Goal: Task Accomplishment & Management: Use online tool/utility

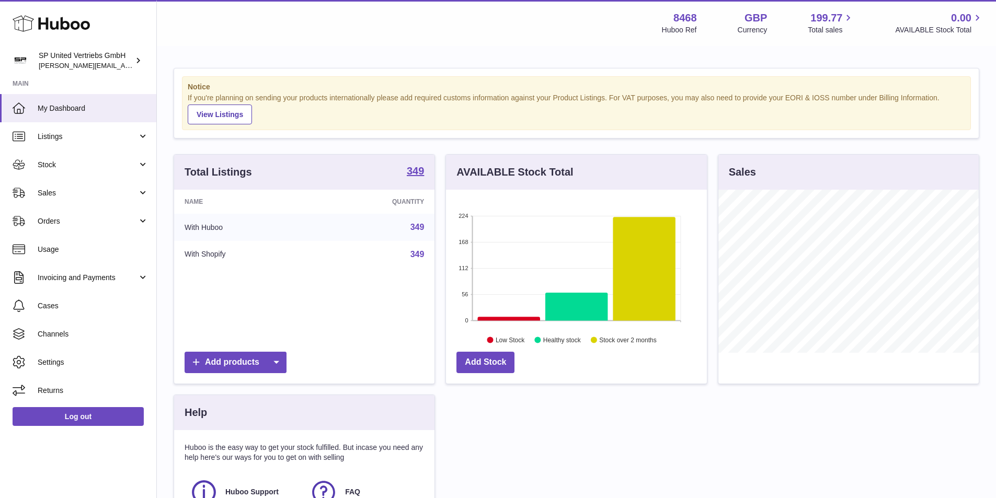
scroll to position [163, 261]
click at [72, 202] on link "Sales" at bounding box center [78, 193] width 156 height 28
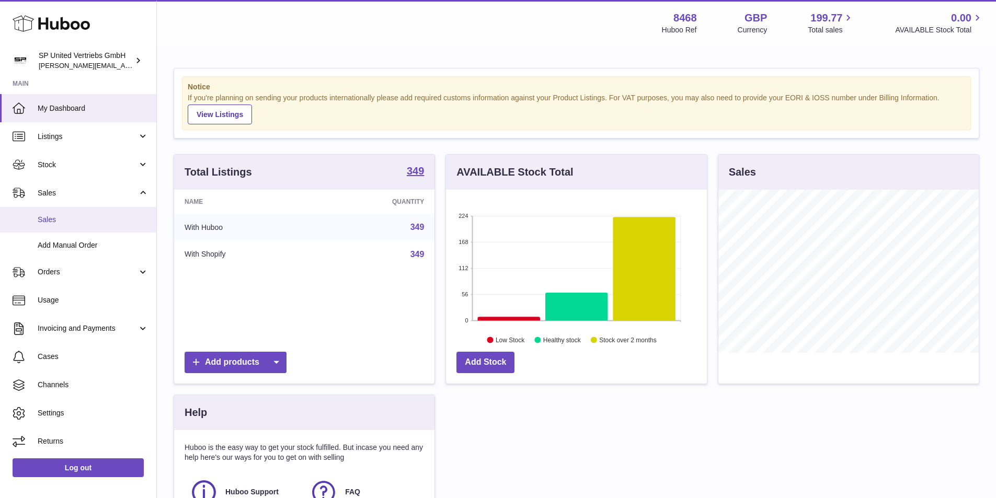
click at [78, 222] on span "Sales" at bounding box center [93, 220] width 111 height 10
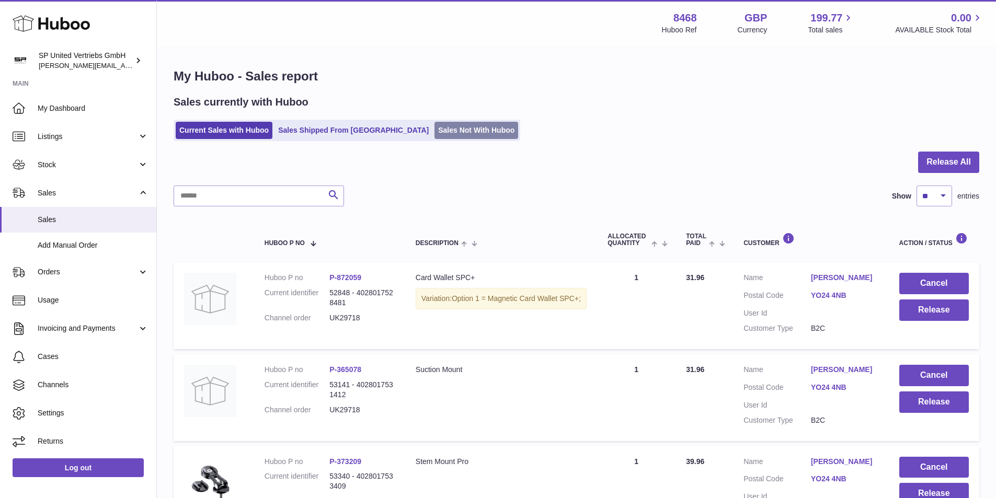
click at [435, 131] on link "Sales Not With Huboo" at bounding box center [477, 130] width 84 height 17
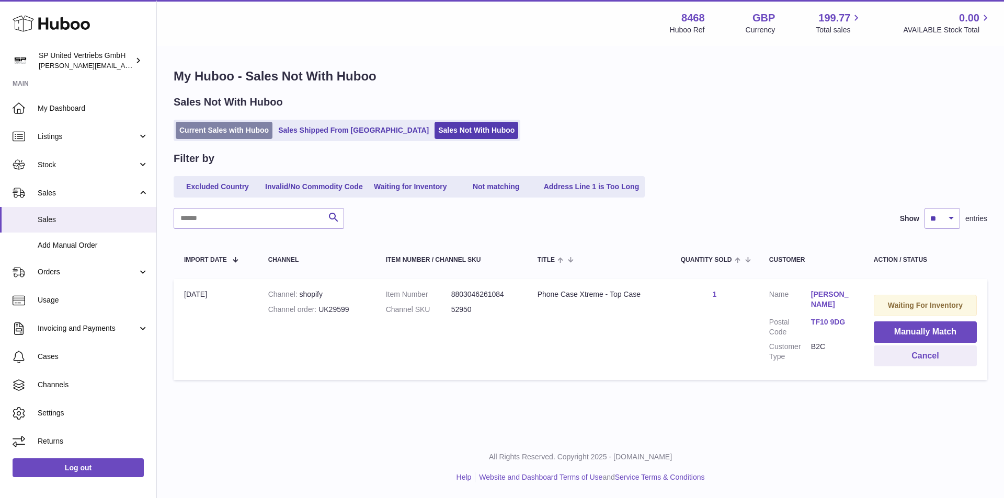
click at [235, 136] on link "Current Sales with Huboo" at bounding box center [224, 130] width 97 height 17
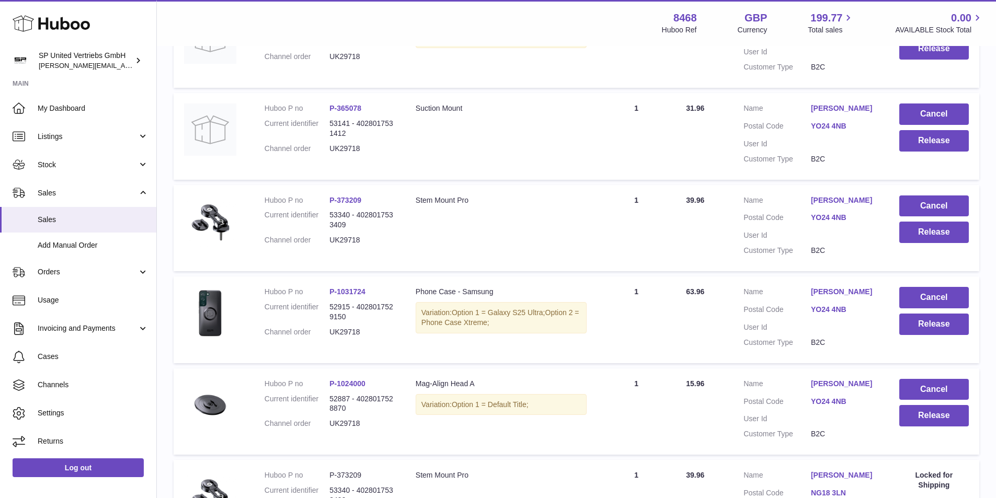
scroll to position [52, 0]
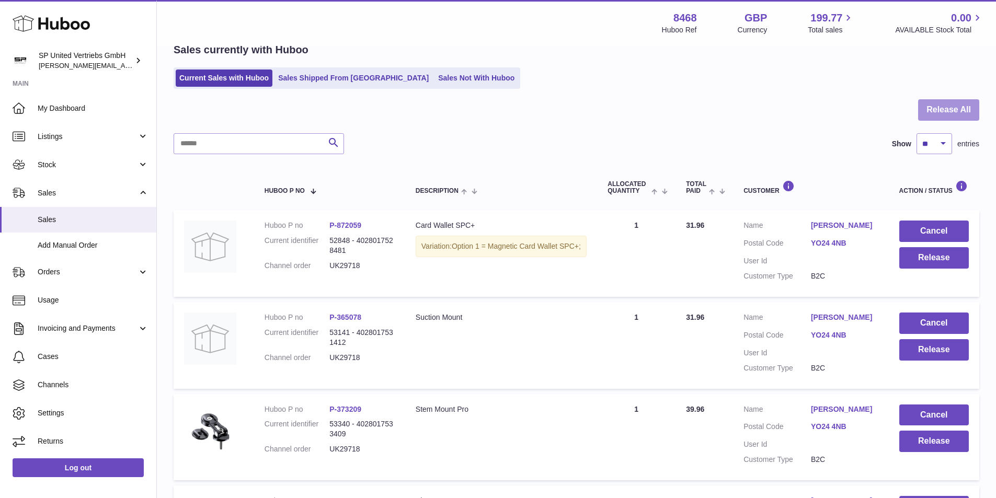
click at [949, 112] on button "Release All" at bounding box center [948, 109] width 61 height 21
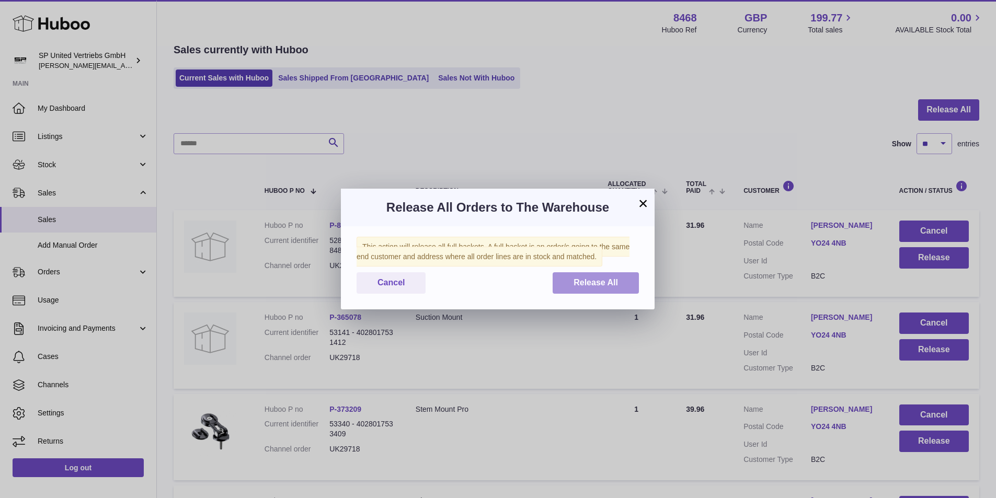
click at [601, 291] on button "Release All" at bounding box center [596, 282] width 86 height 21
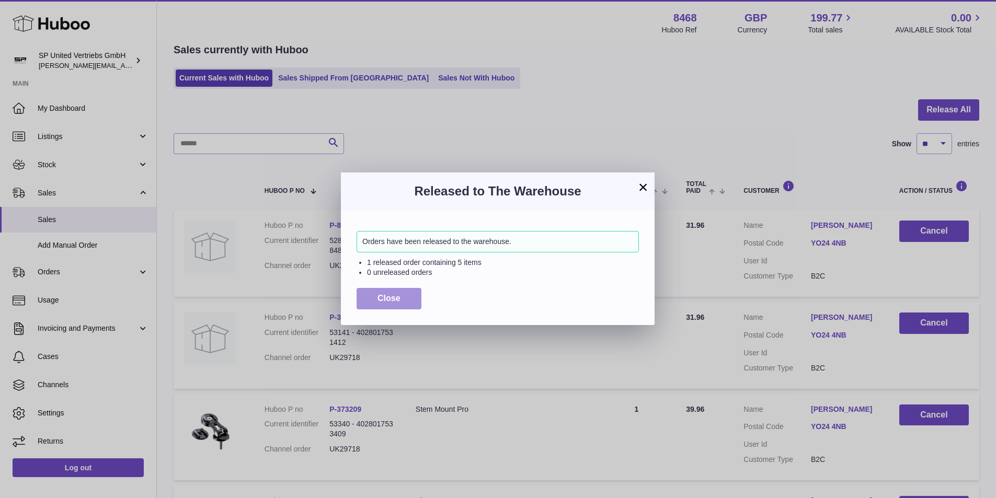
click at [393, 297] on span "Close" at bounding box center [389, 298] width 23 height 9
